Goal: Task Accomplishment & Management: Use online tool/utility

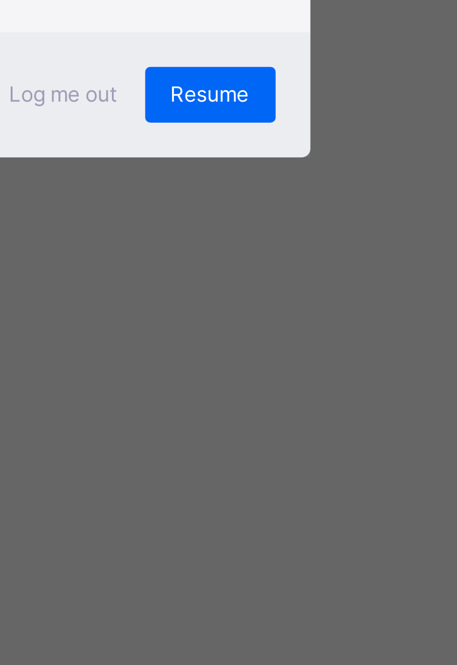
click at [292, 371] on span "Resume" at bounding box center [281, 367] width 21 height 8
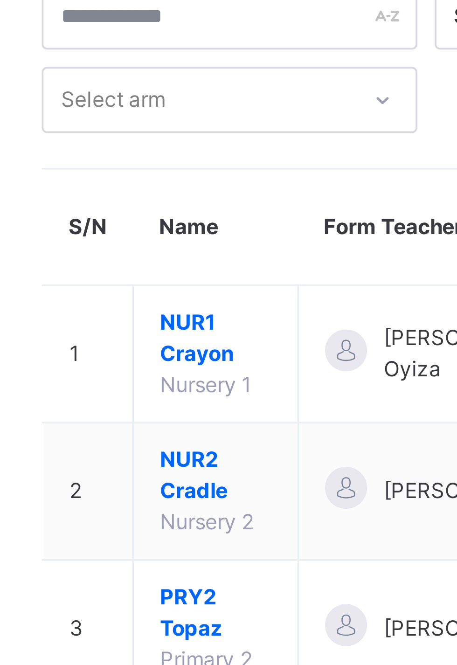
click at [172, 195] on span "NUR2 Cradle" at bounding box center [175, 192] width 30 height 17
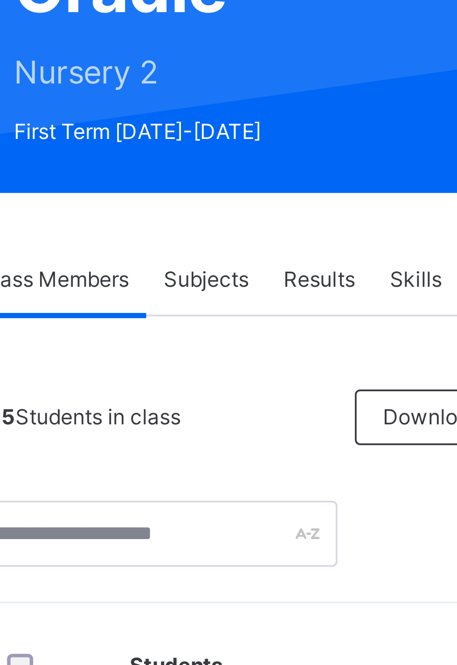
click at [201, 212] on span "Subjects" at bounding box center [194, 211] width 23 height 8
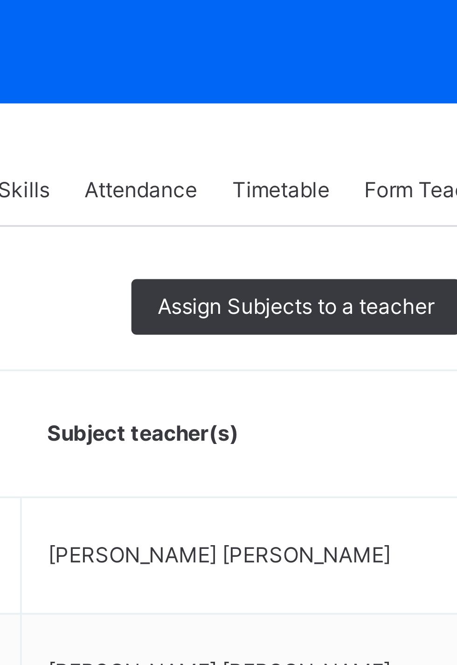
click at [318, 240] on span "Assign Subjects to a teacher" at bounding box center [323, 242] width 74 height 8
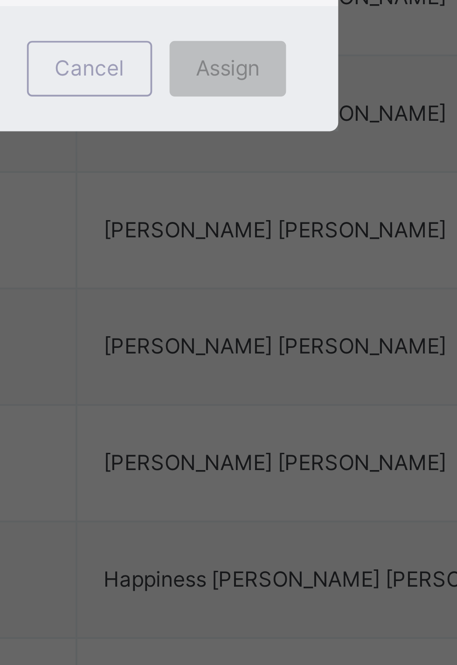
click at [306, 398] on div "Assign" at bounding box center [290, 390] width 31 height 15
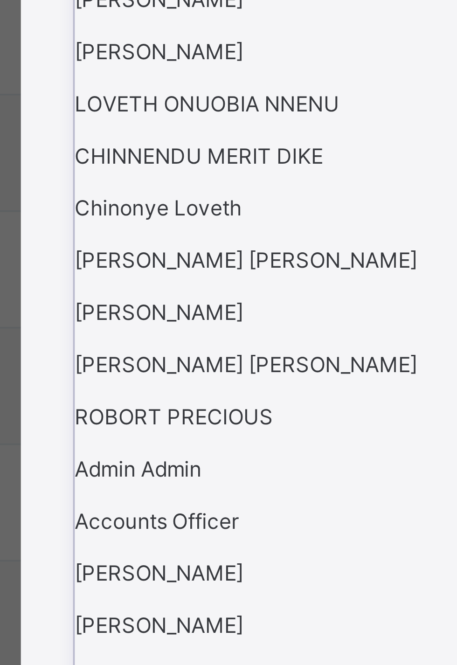
scroll to position [199, 0]
click at [208, 369] on div "[PERSON_NAME]" at bounding box center [228, 362] width 154 height 14
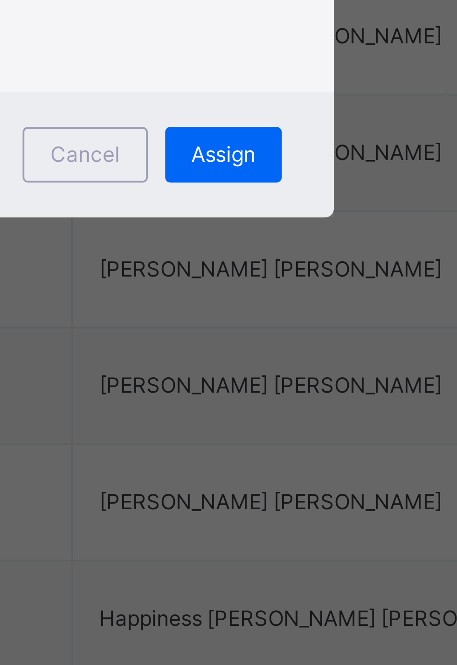
click at [299, 407] on span "Assign" at bounding box center [290, 403] width 17 height 8
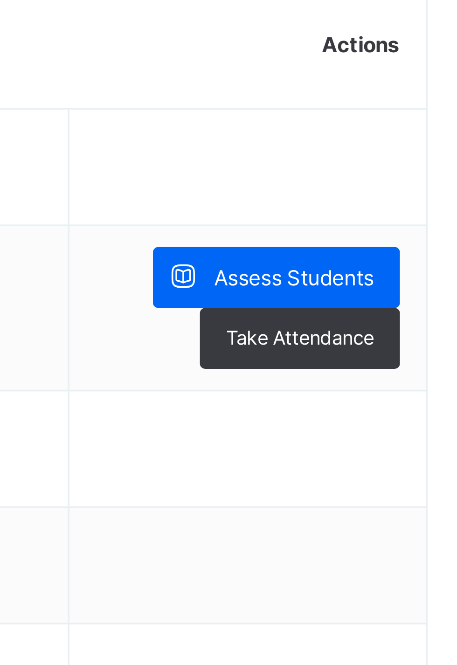
click at [415, 343] on span "Assess Students" at bounding box center [404, 339] width 43 height 8
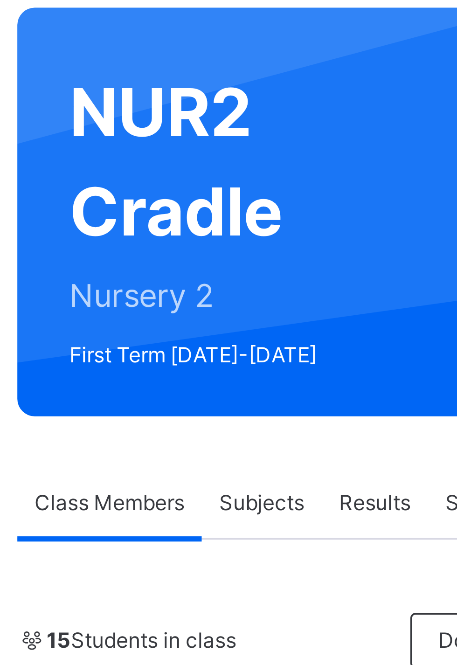
click at [194, 211] on span "Subjects" at bounding box center [194, 211] width 23 height 8
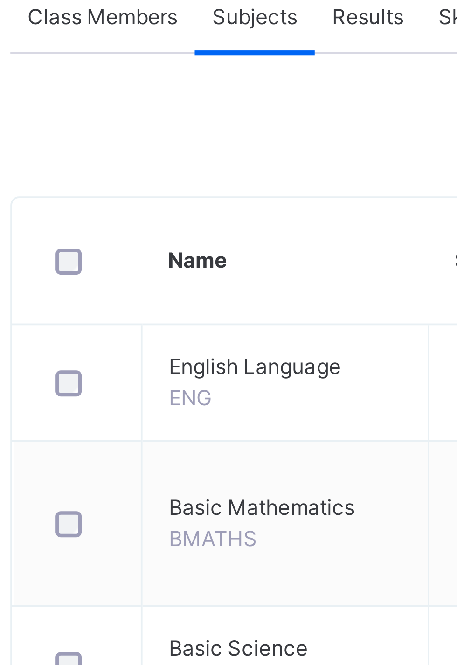
click at [156, 313] on div at bounding box center [147, 309] width 20 height 20
click at [156, 310] on div at bounding box center [147, 309] width 20 height 20
click at [156, 311] on div at bounding box center [147, 309] width 20 height 20
click at [156, 309] on div at bounding box center [147, 309] width 20 height 20
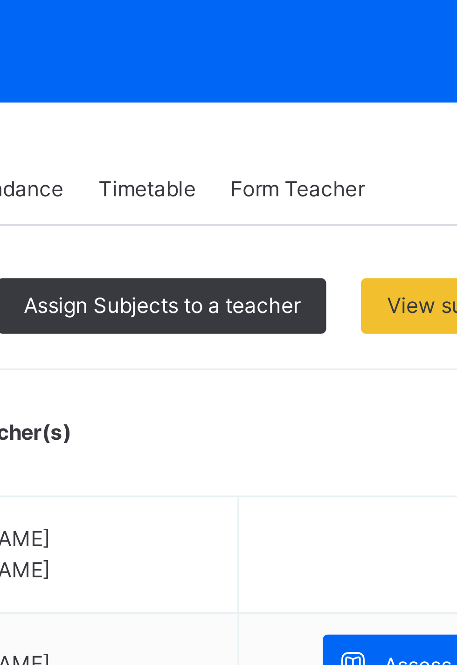
click at [331, 239] on span "Assign Subjects to a teacher" at bounding box center [323, 242] width 74 height 8
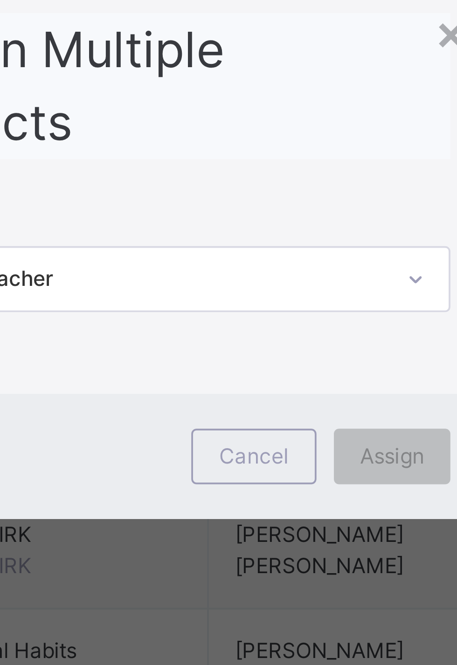
click at [306, 311] on div "Assign Multiple Subjects" at bounding box center [228, 291] width 155 height 39
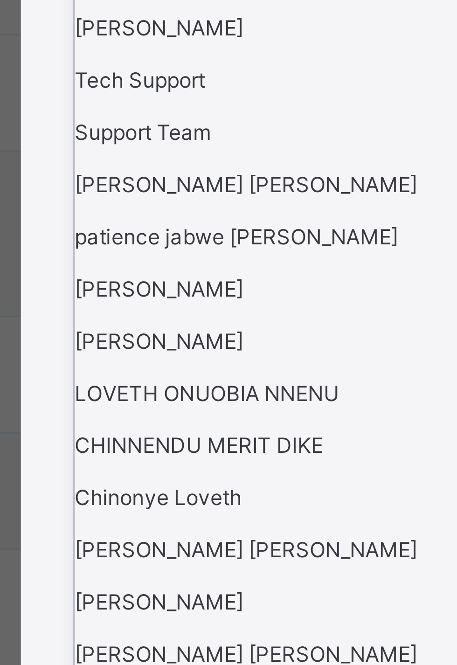
click at [217, 369] on div "[PERSON_NAME]" at bounding box center [228, 362] width 154 height 14
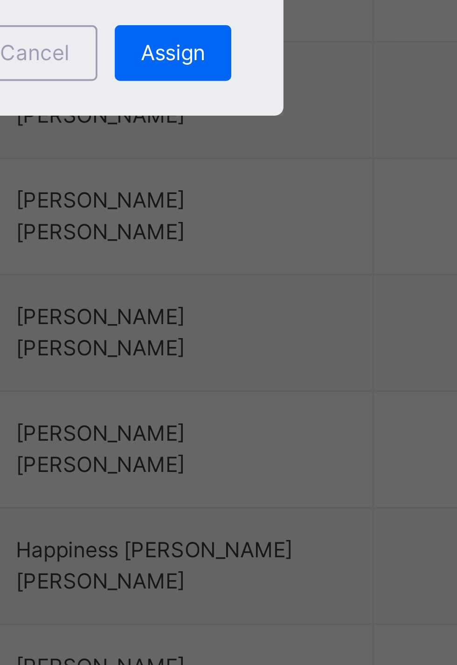
click at [299, 407] on span "Assign" at bounding box center [290, 403] width 17 height 8
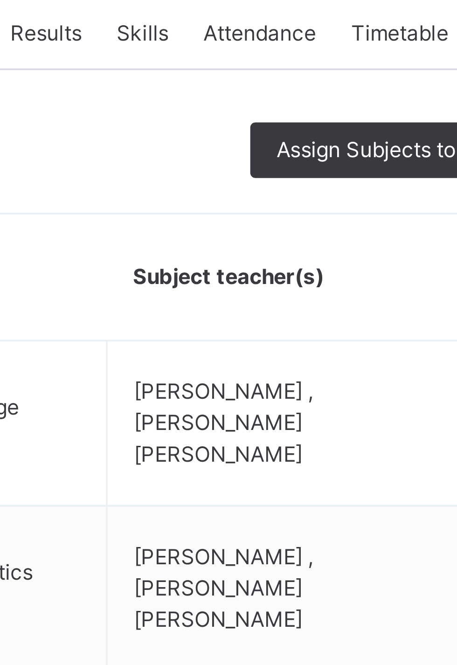
click at [306, 243] on span "Assign Subjects to a teacher" at bounding box center [323, 242] width 74 height 8
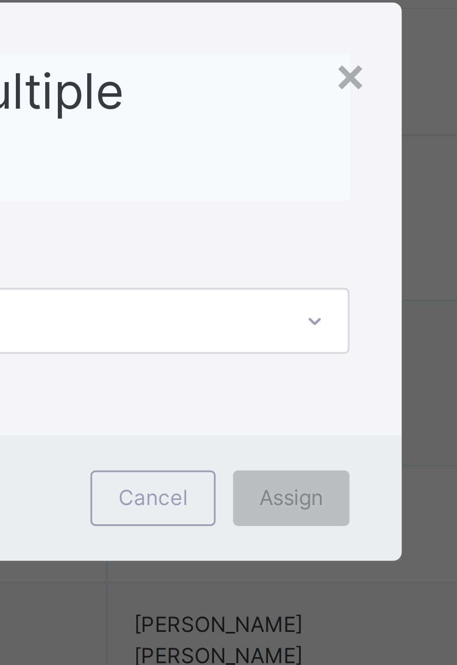
click at [306, 311] on div "Assign Multiple Subjects" at bounding box center [228, 291] width 155 height 39
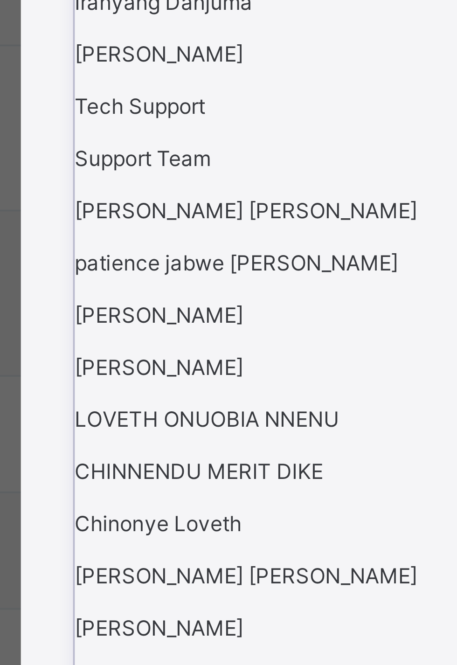
click at [213, 373] on div "[PERSON_NAME]" at bounding box center [228, 366] width 154 height 14
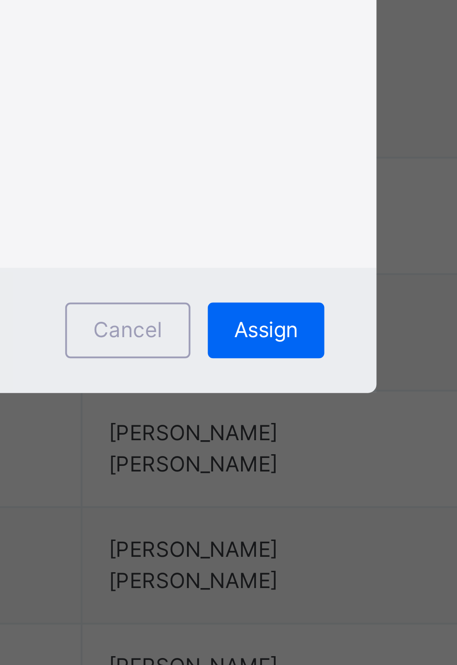
click at [306, 390] on div "This action would assign the following subjects; Basic Science CRK/IRK Social H…" at bounding box center [228, 352] width 155 height 76
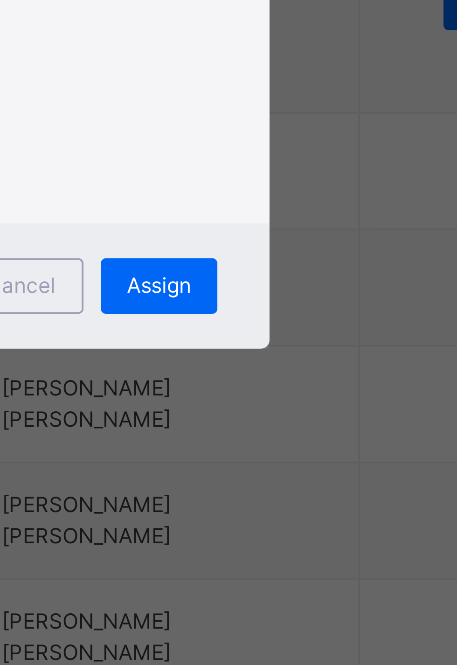
click at [299, 433] on span "Assign" at bounding box center [290, 428] width 17 height 8
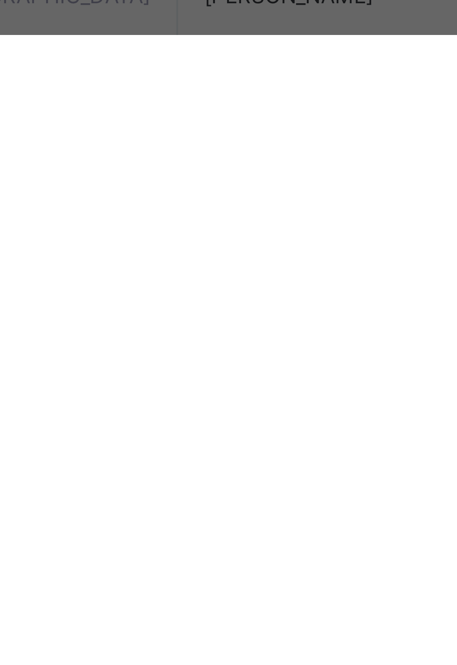
scroll to position [73, 0]
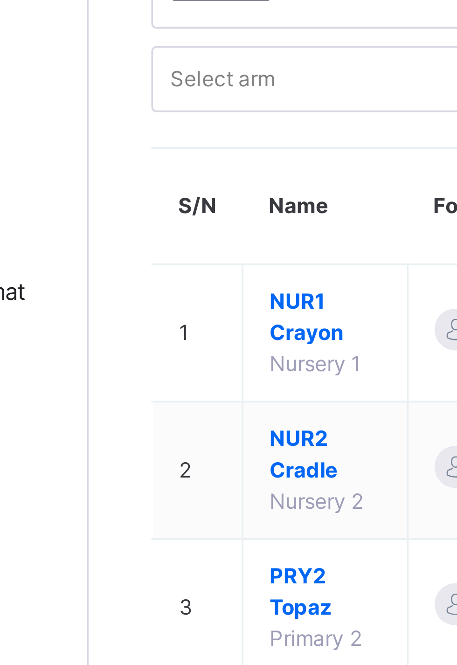
click at [171, 192] on span "NUR2 Cradle" at bounding box center [175, 192] width 30 height 17
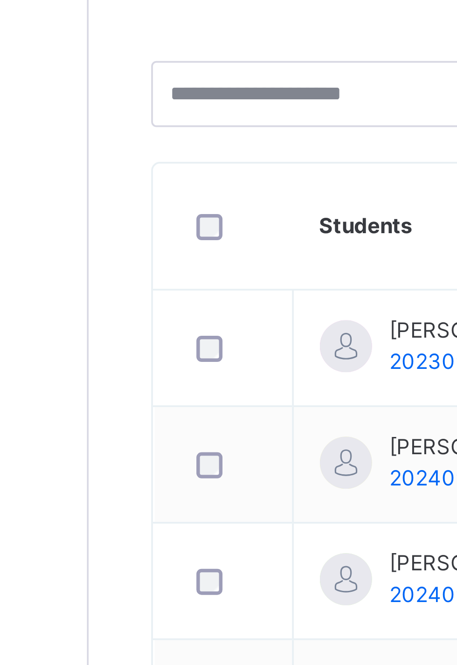
click at [199, 211] on span "Subjects" at bounding box center [194, 211] width 23 height 8
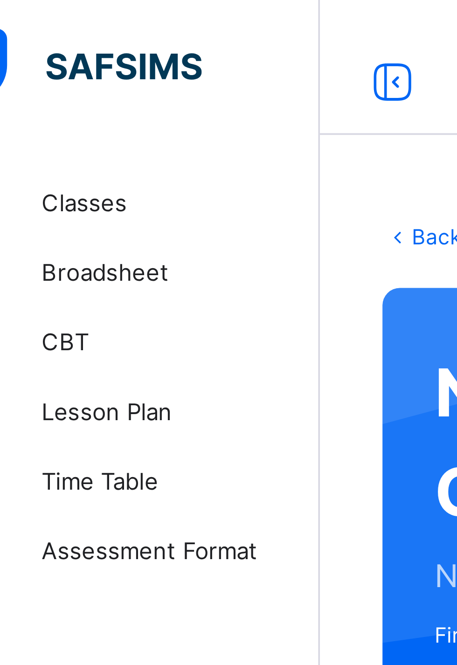
click at [59, 53] on span "Classes" at bounding box center [74, 55] width 75 height 9
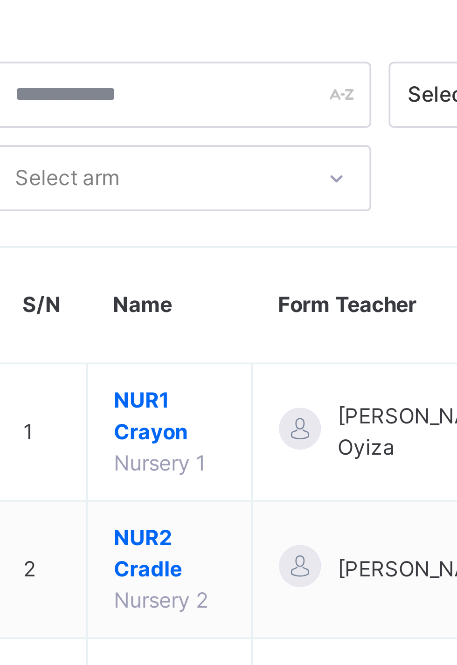
click at [173, 155] on span "NUR1 Crayon" at bounding box center [175, 155] width 30 height 17
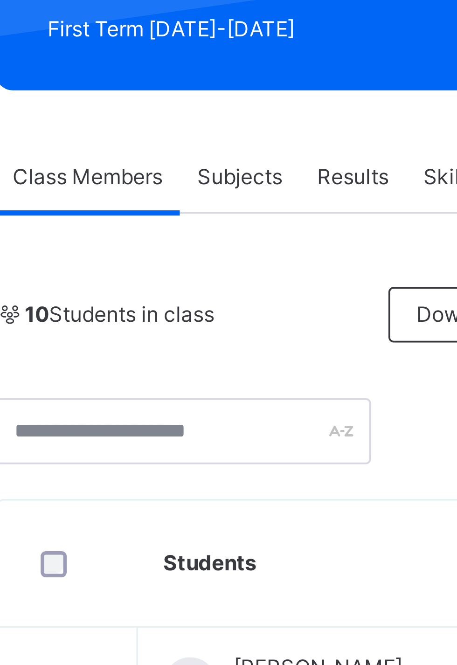
click at [196, 209] on span "Subjects" at bounding box center [194, 211] width 23 height 8
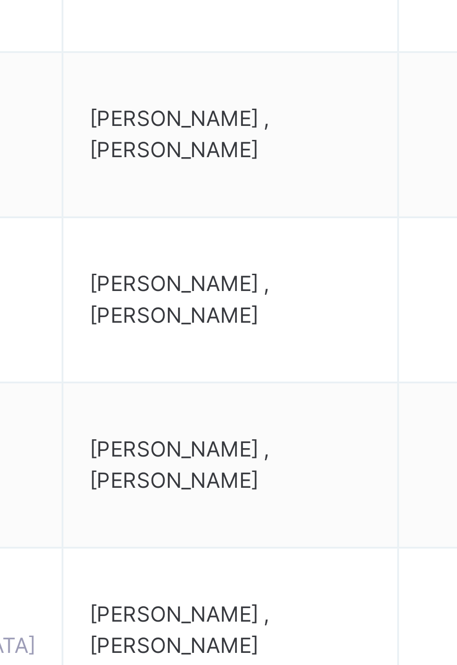
scroll to position [34, 0]
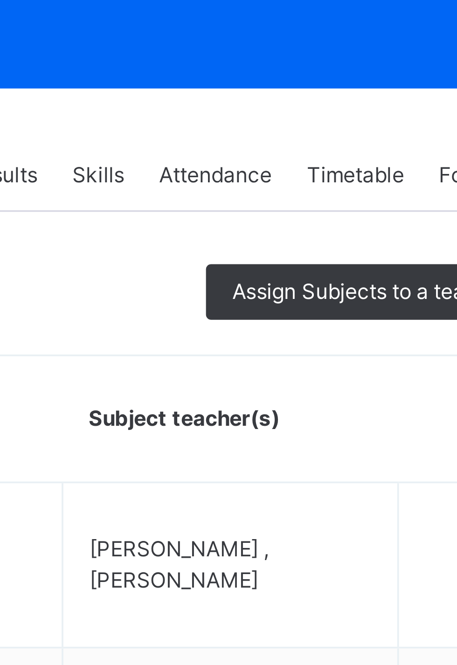
click at [302, 209] on span "Assign Subjects to a teacher" at bounding box center [323, 209] width 74 height 8
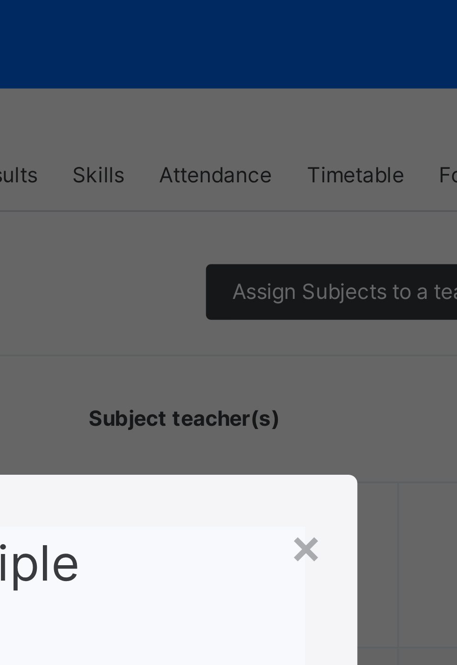
scroll to position [0, 0]
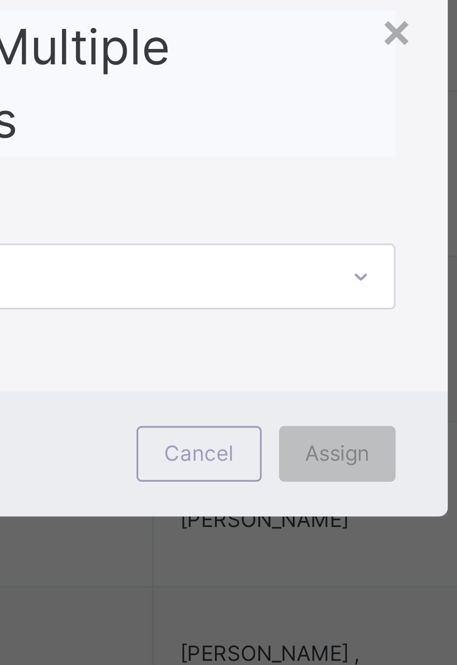
click at [306, 311] on div "Assign Multiple Subjects" at bounding box center [228, 291] width 155 height 39
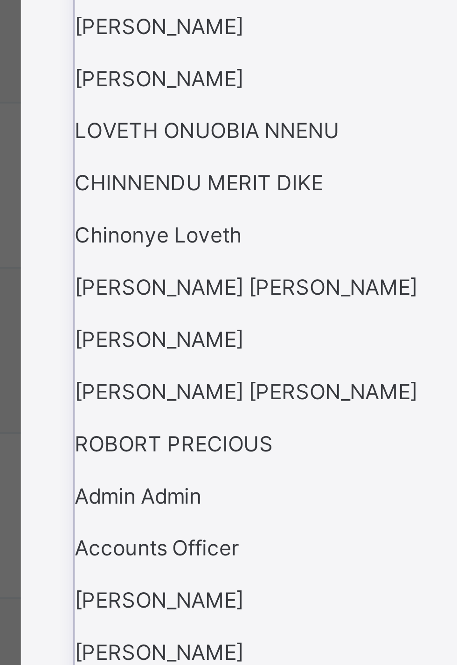
click at [215, 243] on div "[PERSON_NAME]" at bounding box center [228, 236] width 154 height 14
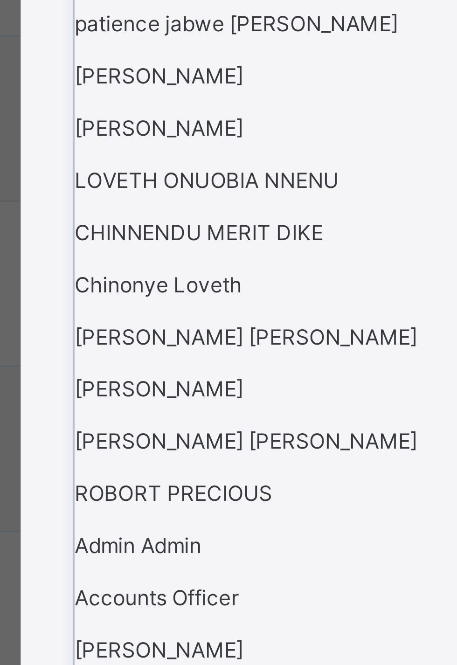
click at [207, 202] on div "[PERSON_NAME]" at bounding box center [228, 195] width 154 height 14
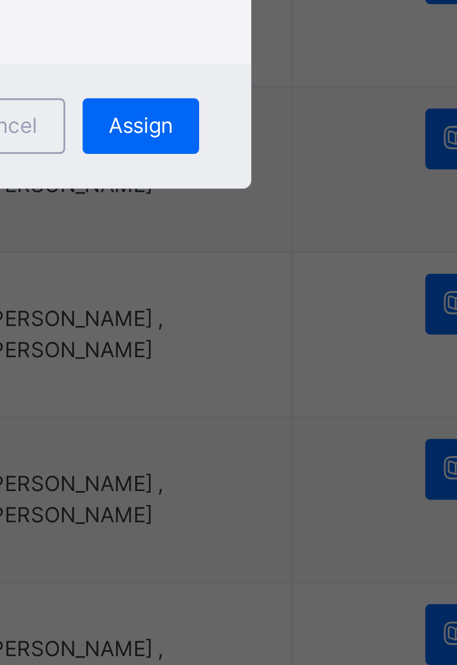
click at [306, 398] on div "This action would assign the following subjects; English Language Basic Mathema…" at bounding box center [228, 352] width 155 height 92
click at [299, 441] on span "Assign" at bounding box center [290, 437] width 17 height 8
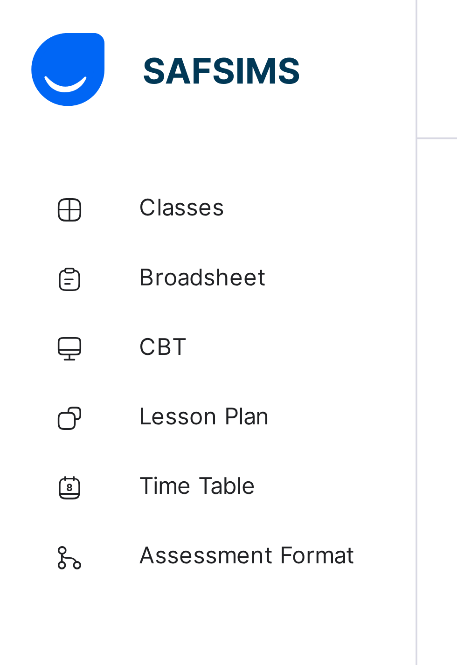
click at [55, 57] on span "Classes" at bounding box center [74, 55] width 75 height 9
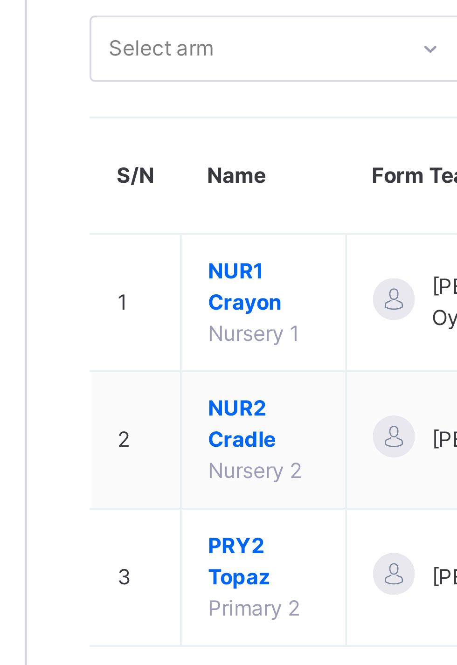
click at [178, 226] on span "PRY2 Topaz" at bounding box center [175, 229] width 30 height 17
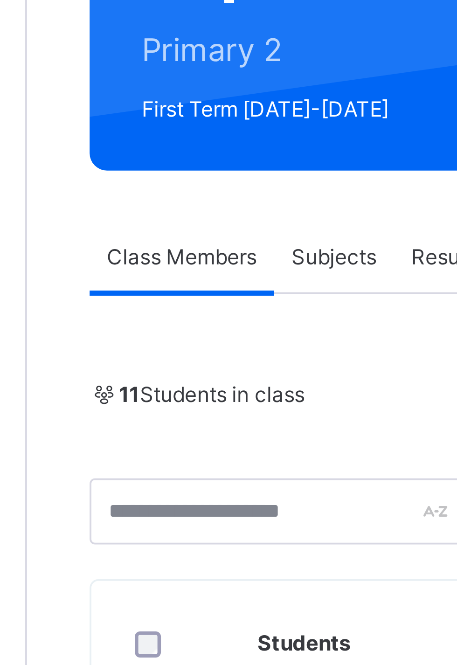
click at [261, 319] on th "Students" at bounding box center [275, 315] width 217 height 34
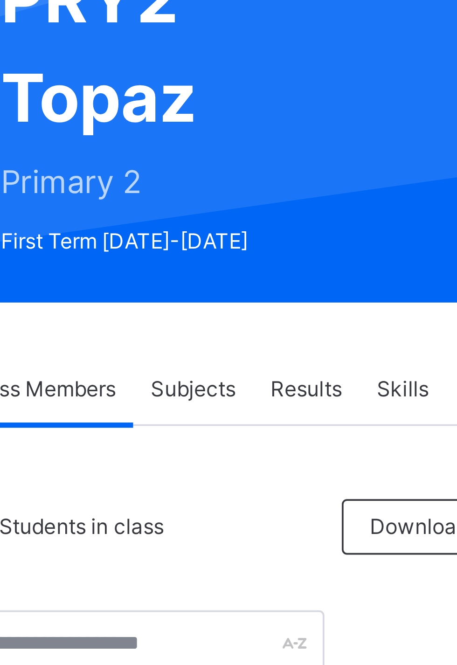
click at [197, 209] on span "Subjects" at bounding box center [194, 211] width 23 height 8
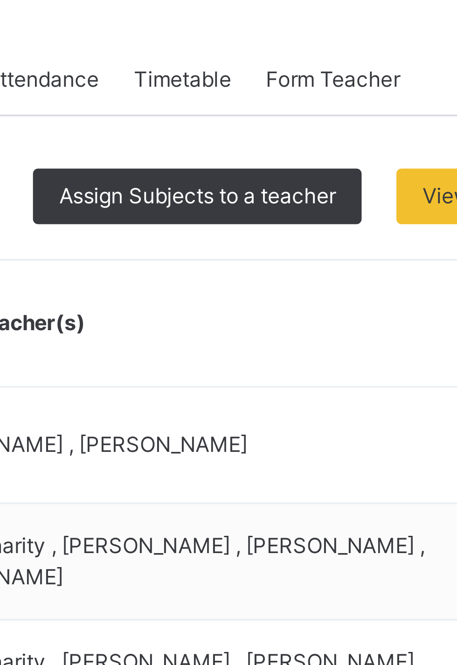
scroll to position [189, 0]
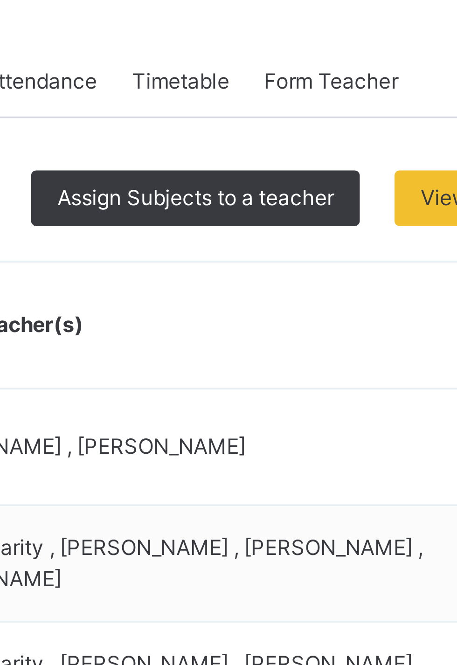
click at [337, 51] on span "Assign Subjects to a teacher" at bounding box center [323, 53] width 74 height 8
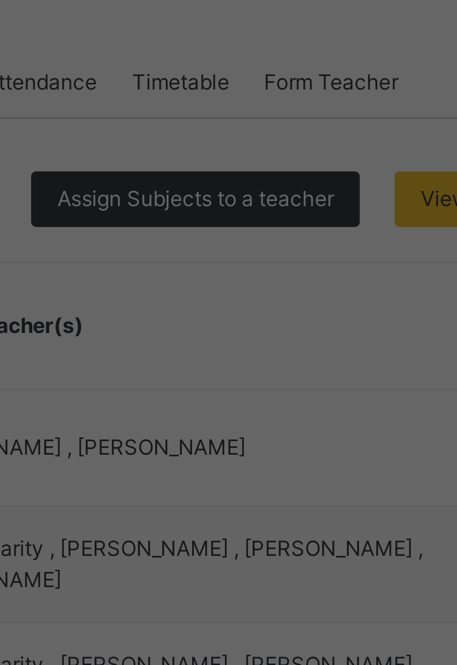
scroll to position [142, 0]
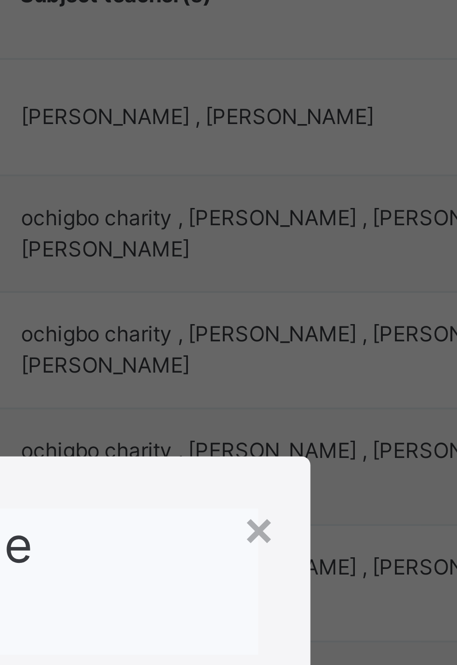
click at [306, 311] on div "Assign Multiple Subjects" at bounding box center [228, 291] width 155 height 39
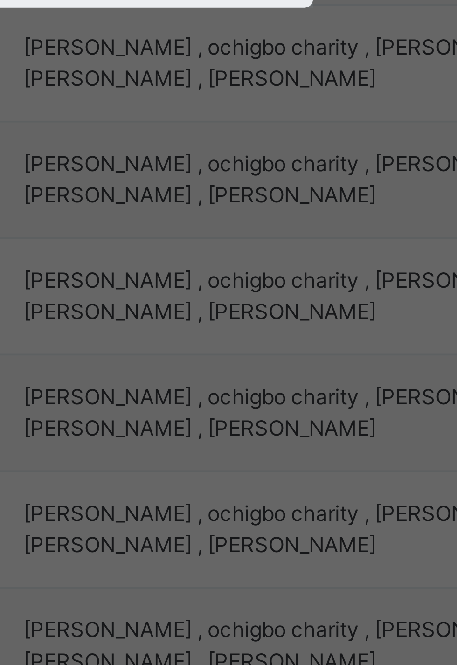
click at [306, 398] on div "Assign" at bounding box center [290, 390] width 31 height 15
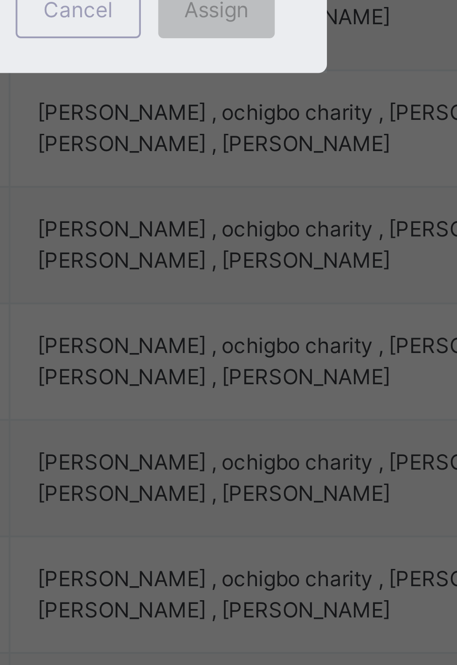
click at [306, 398] on div "Assign" at bounding box center [290, 390] width 31 height 15
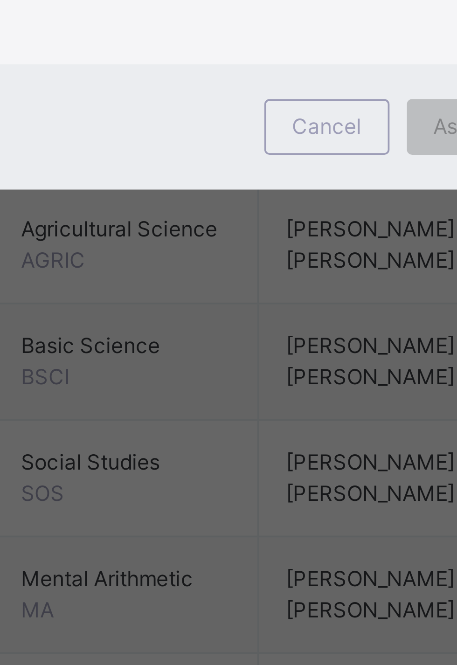
click at [306, 398] on div "Assign" at bounding box center [290, 390] width 31 height 15
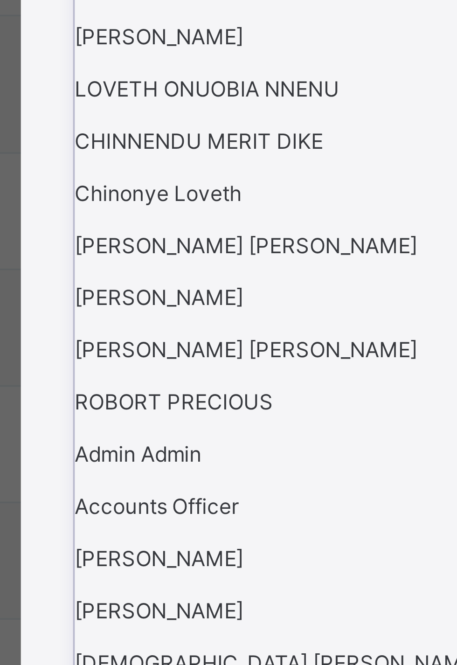
scroll to position [193, 0]
click at [211, 369] on div "[PERSON_NAME]" at bounding box center [228, 362] width 154 height 14
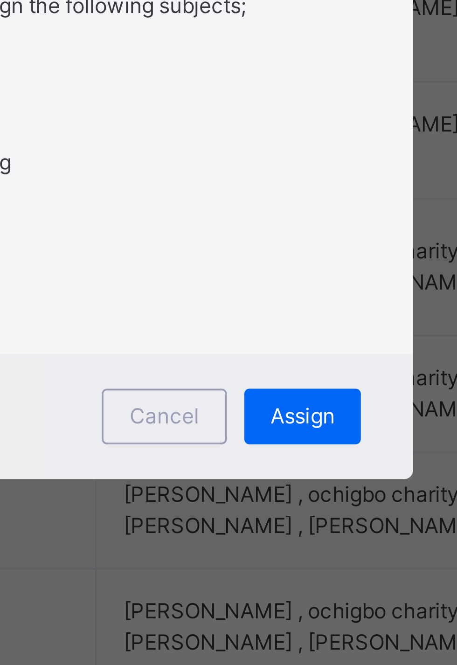
scroll to position [142, 0]
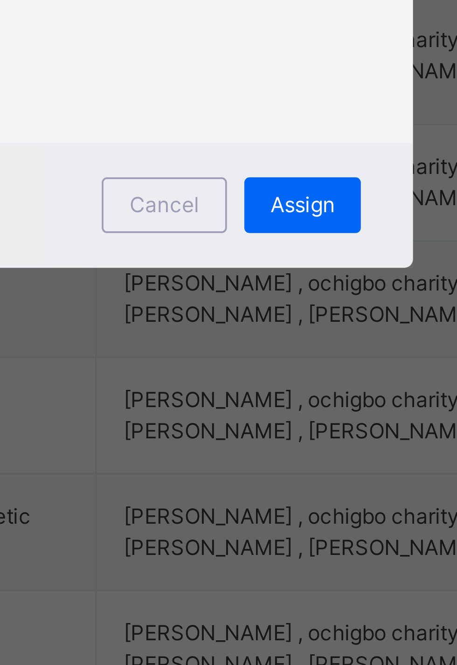
click at [306, 390] on div "This action would assign the following subjects; English Language Computer Scie…" at bounding box center [228, 352] width 155 height 76
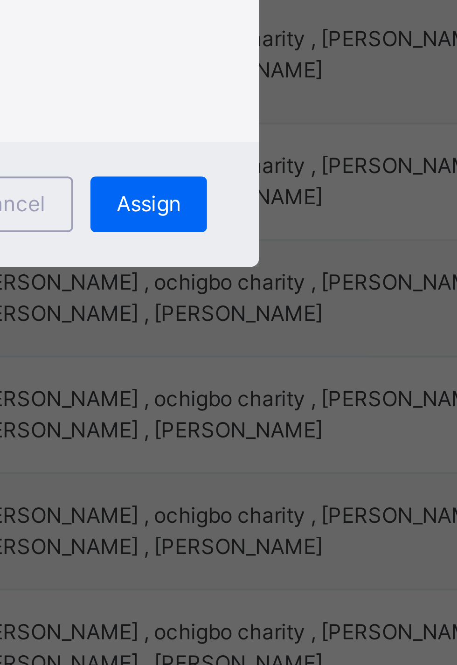
click at [299, 433] on span "Assign" at bounding box center [290, 428] width 17 height 8
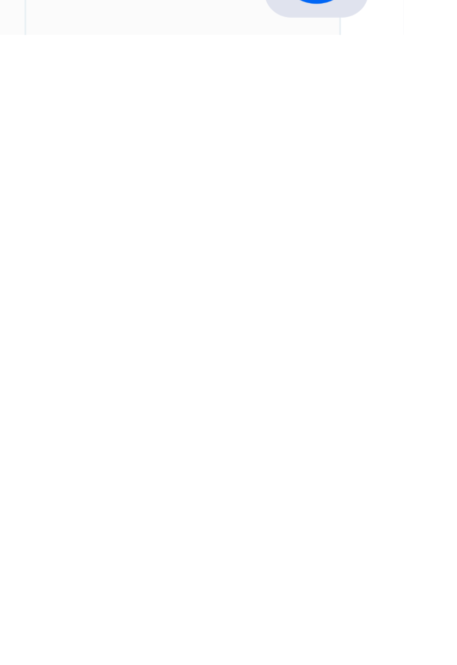
scroll to position [273, 0]
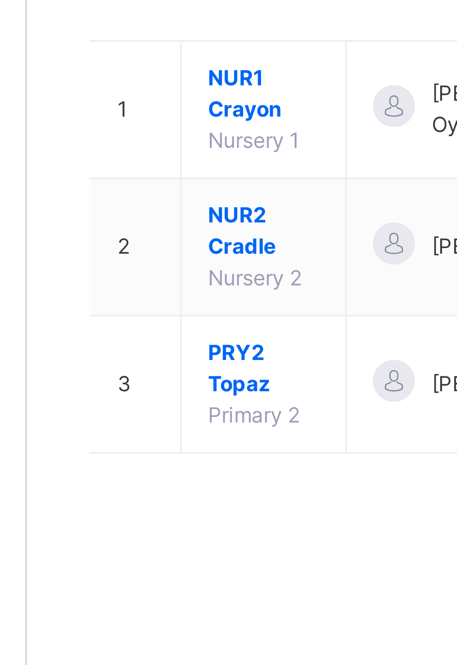
click at [175, 194] on span "NUR2 Cradle" at bounding box center [175, 192] width 30 height 17
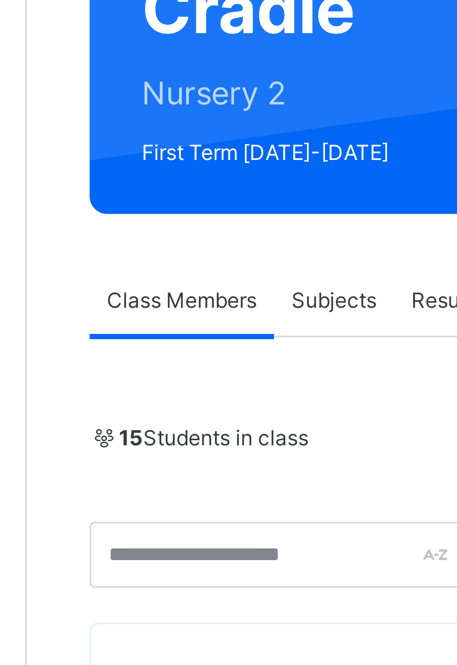
click at [195, 215] on div "Subjects" at bounding box center [194, 211] width 32 height 19
